Goal: Transaction & Acquisition: Subscribe to service/newsletter

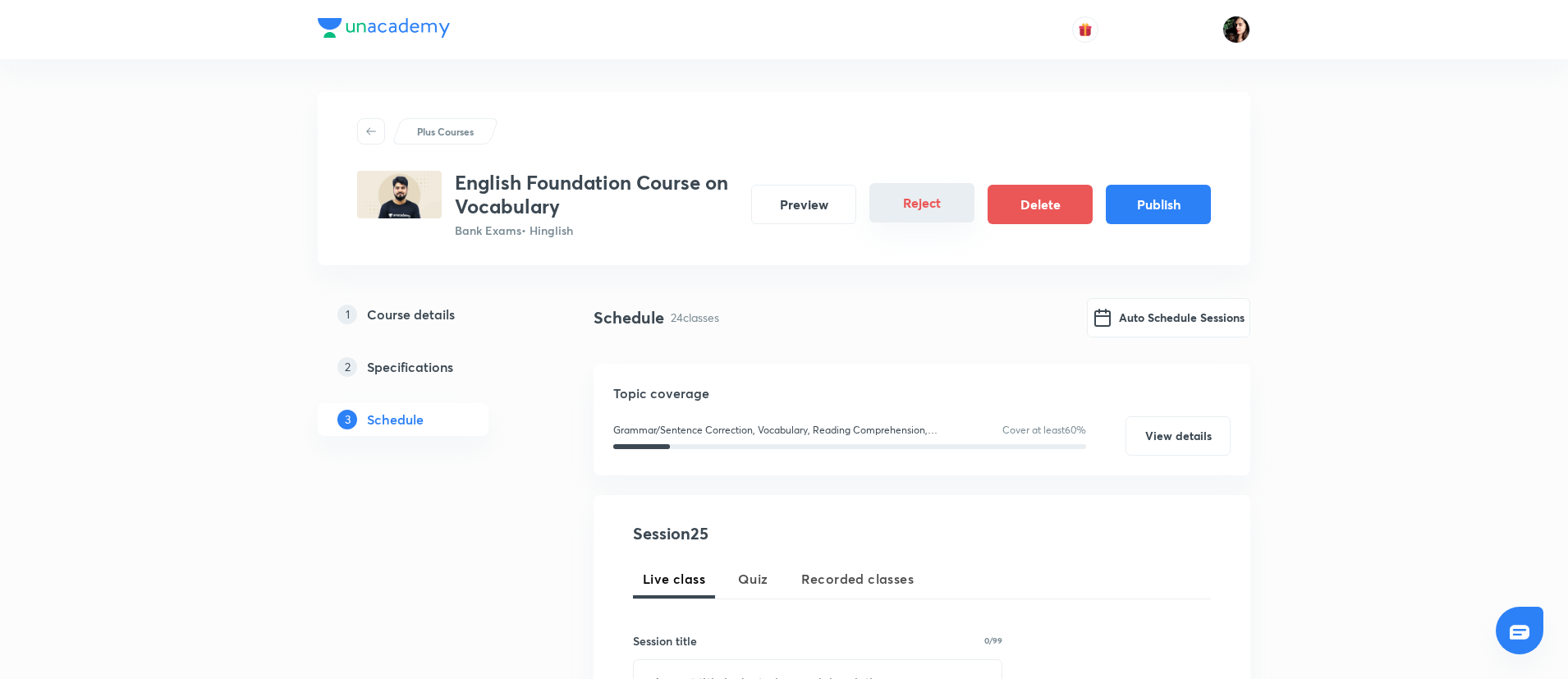
click at [929, 214] on button "Reject" at bounding box center [921, 202] width 105 height 39
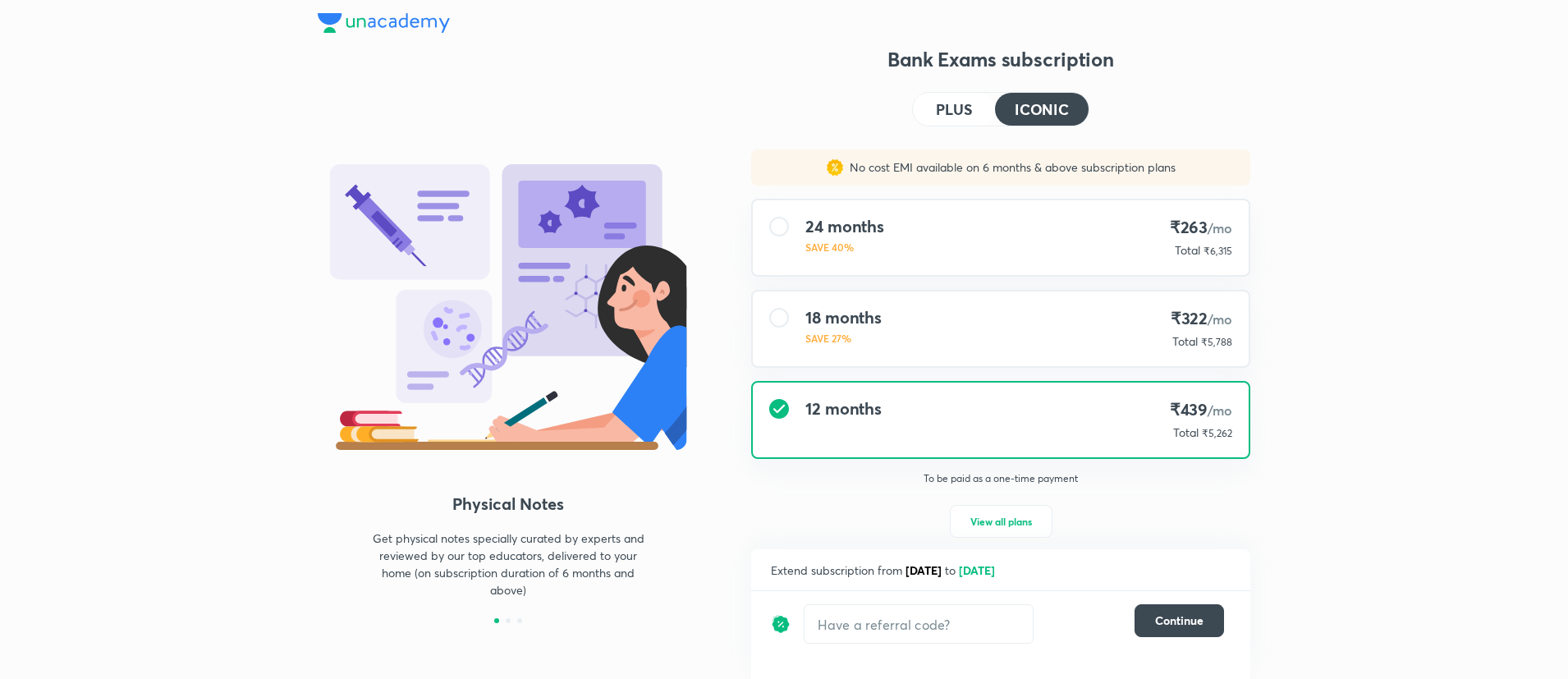
click at [957, 117] on h4 "PLUS" at bounding box center [954, 109] width 36 height 15
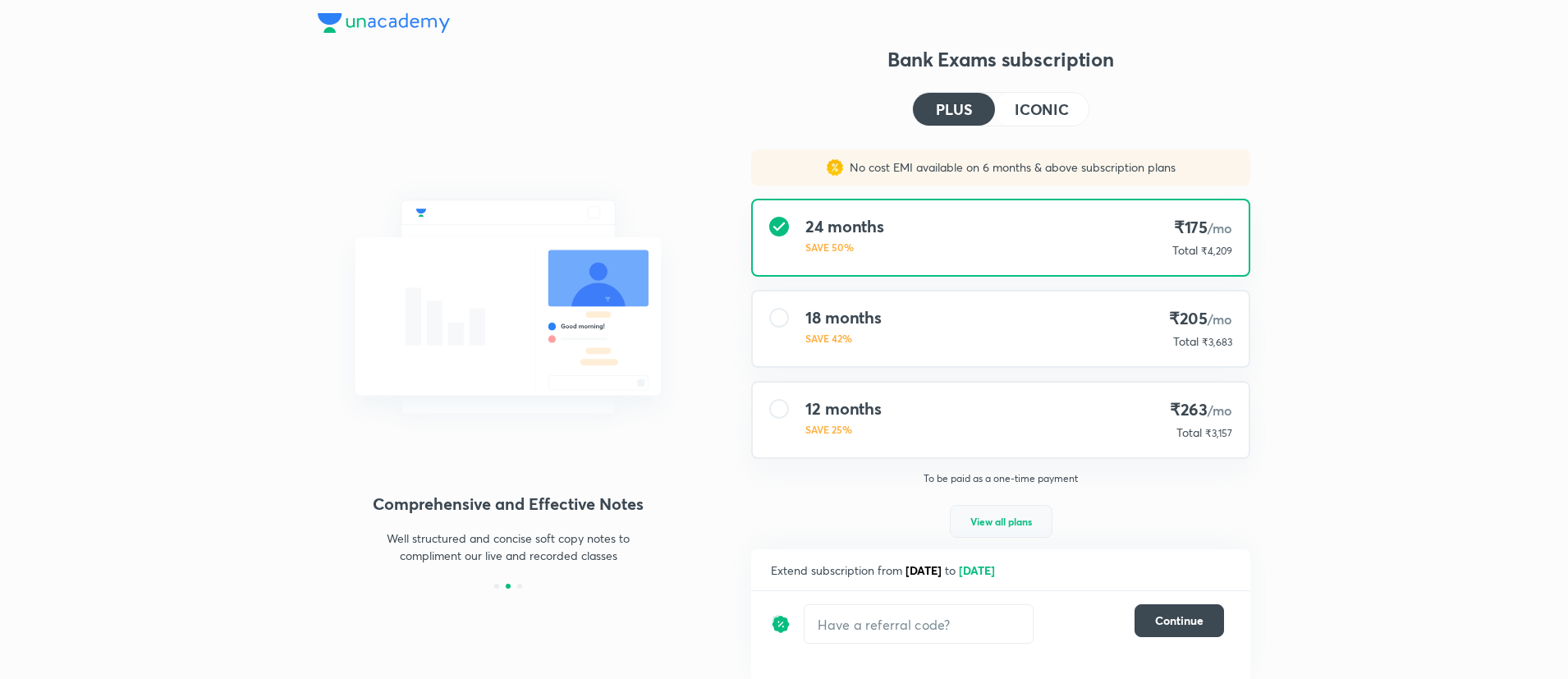
click at [1021, 518] on span "View all plans" at bounding box center [1002, 521] width 62 height 16
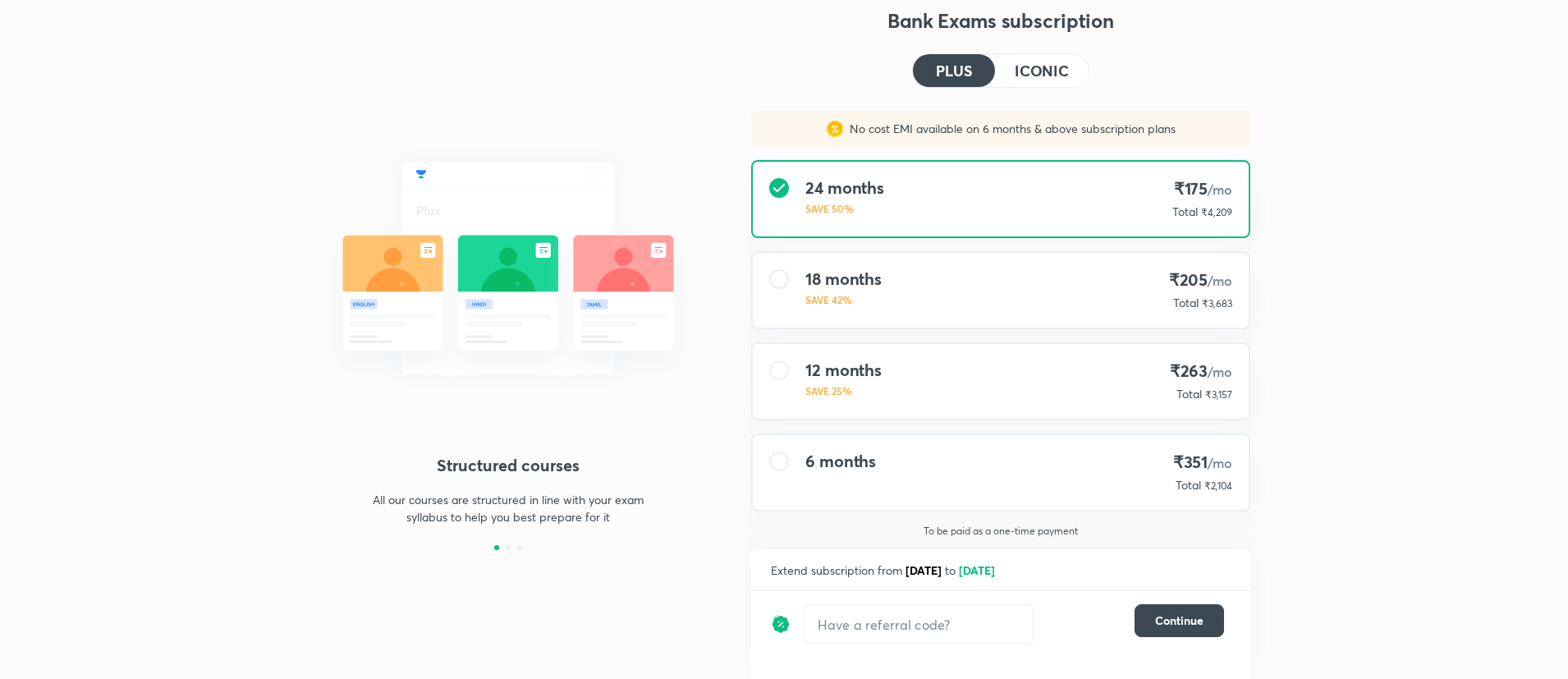
click at [1037, 70] on h4 "ICONIC" at bounding box center [1042, 70] width 54 height 15
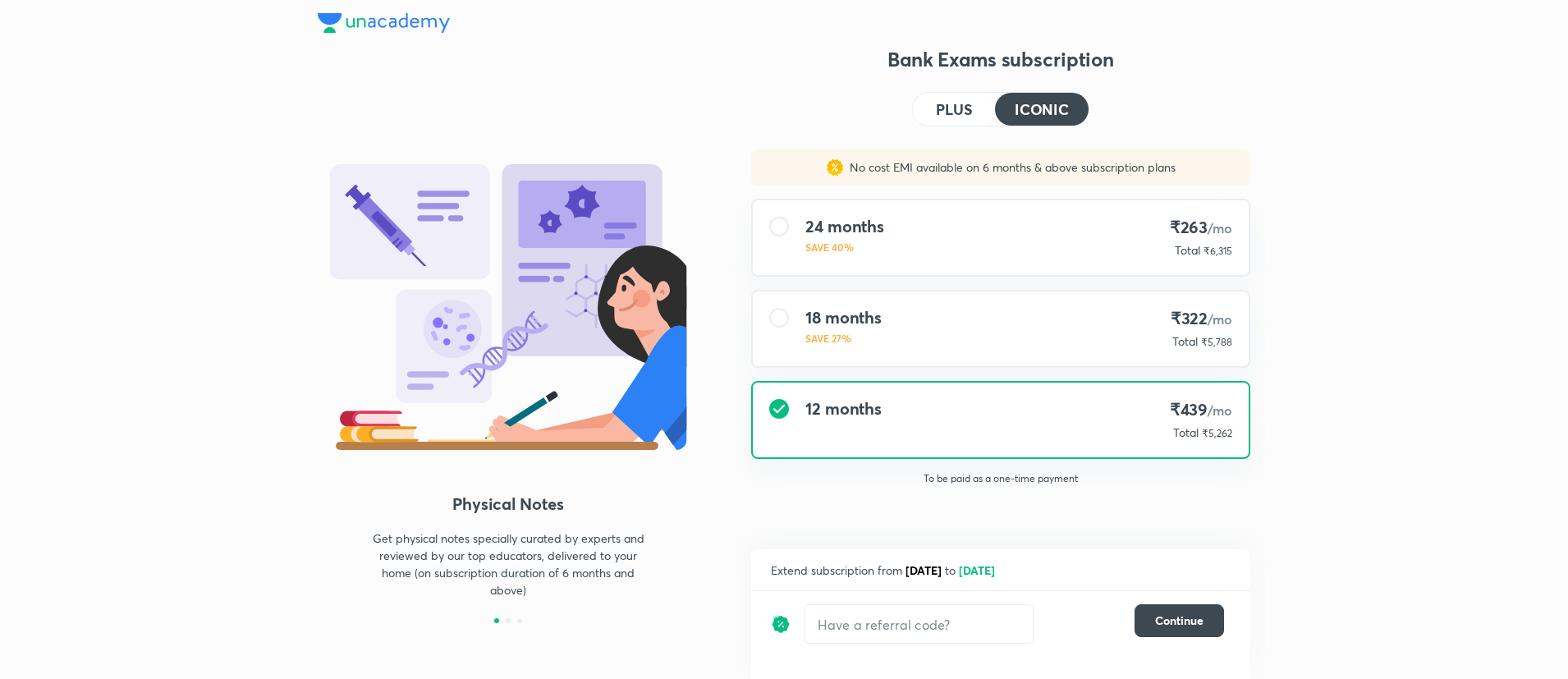
scroll to position [0, 0]
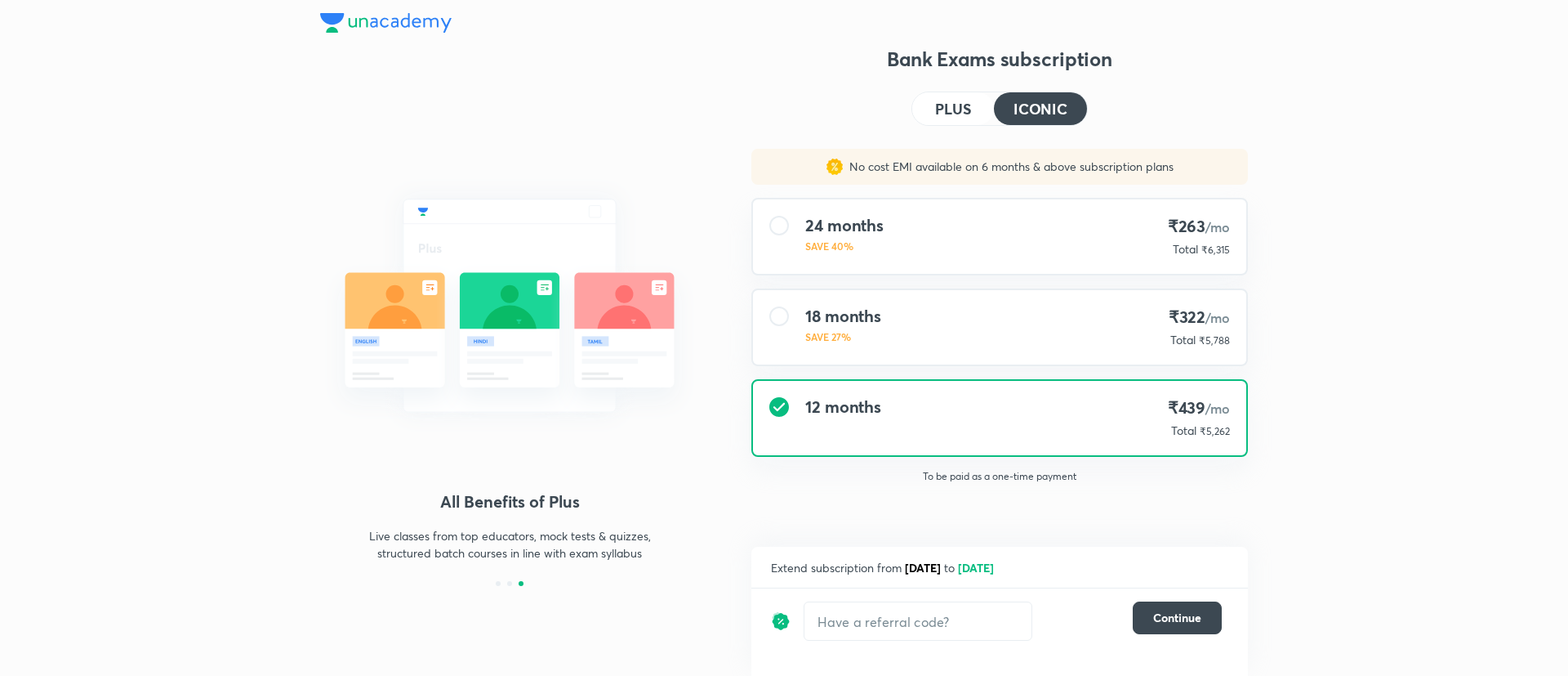
click at [946, 101] on h4 "PLUS" at bounding box center [953, 108] width 36 height 15
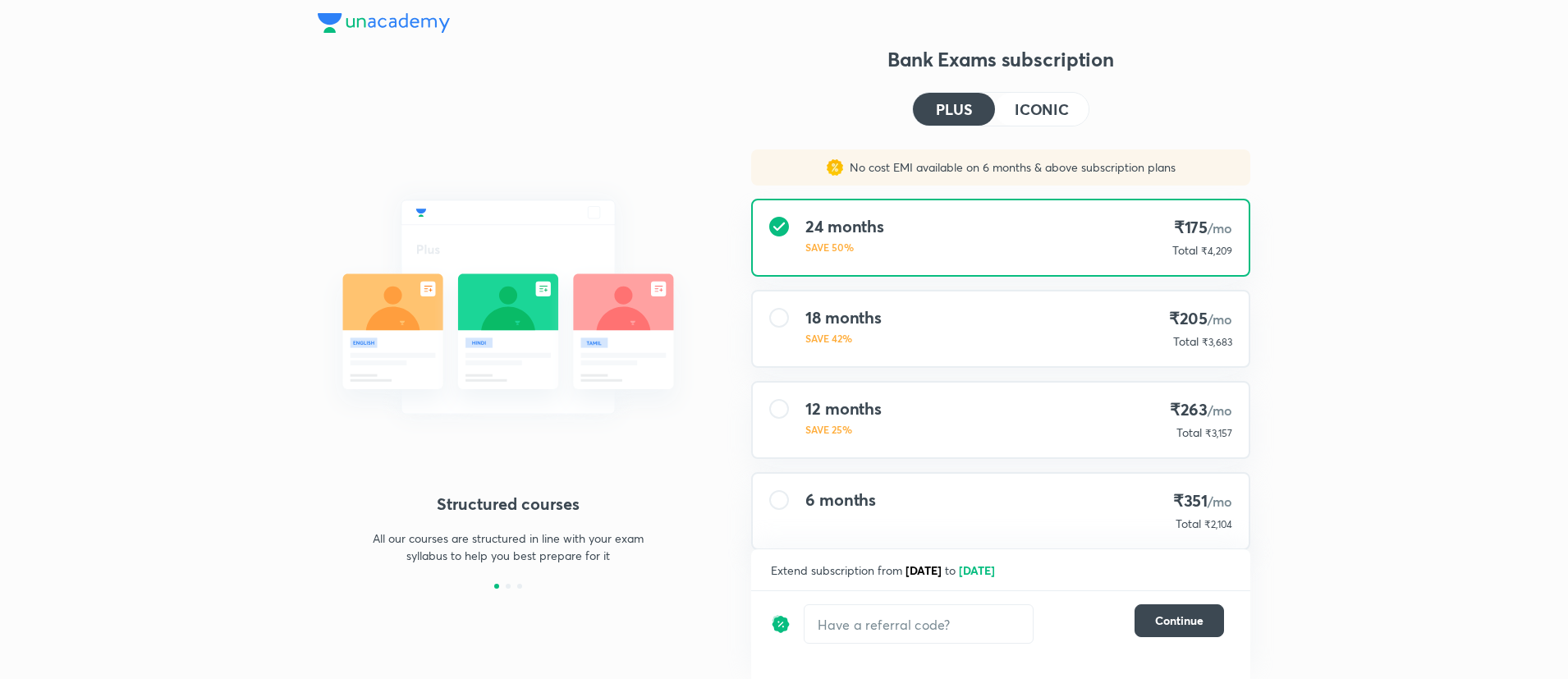
click at [1026, 109] on h4 "ICONIC" at bounding box center [1042, 109] width 54 height 15
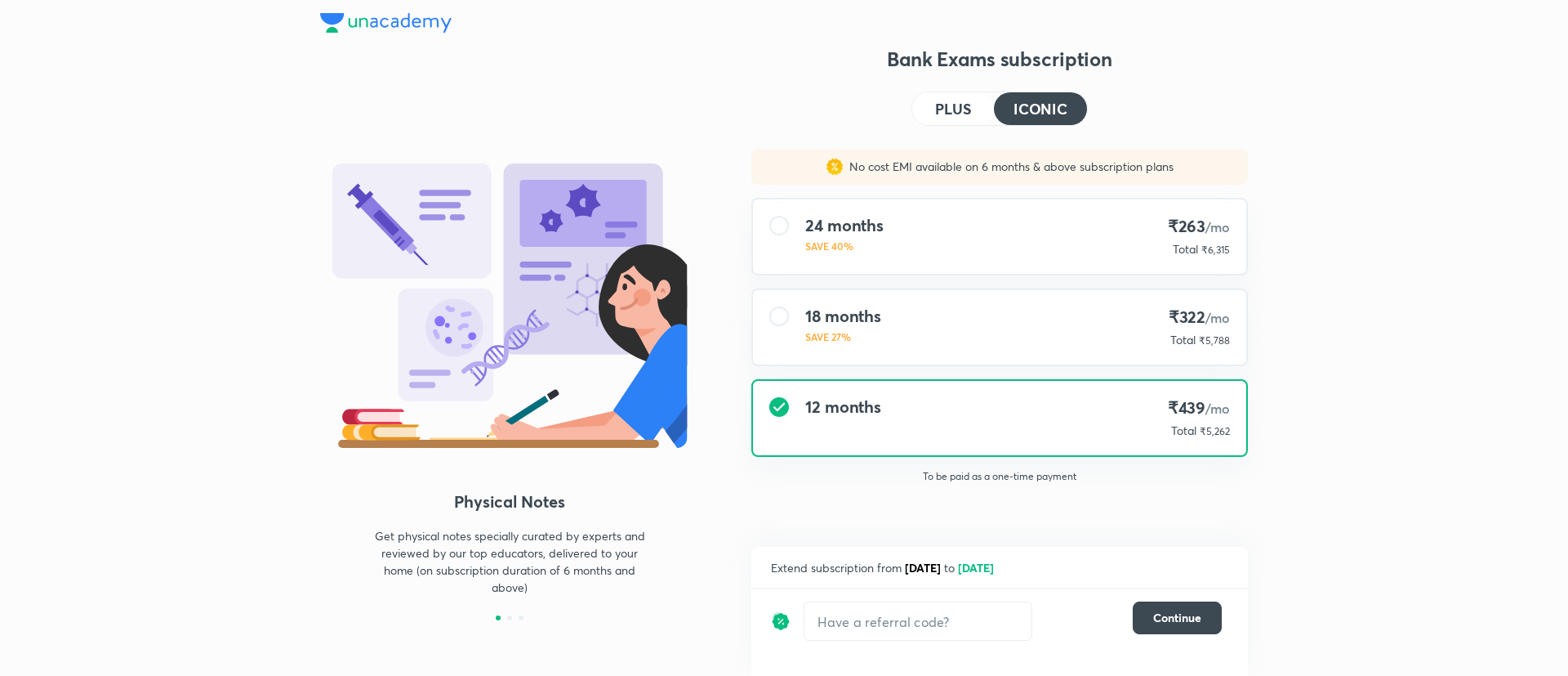
click at [954, 103] on h4 "PLUS" at bounding box center [953, 108] width 36 height 15
